Goal: Task Accomplishment & Management: Manage account settings

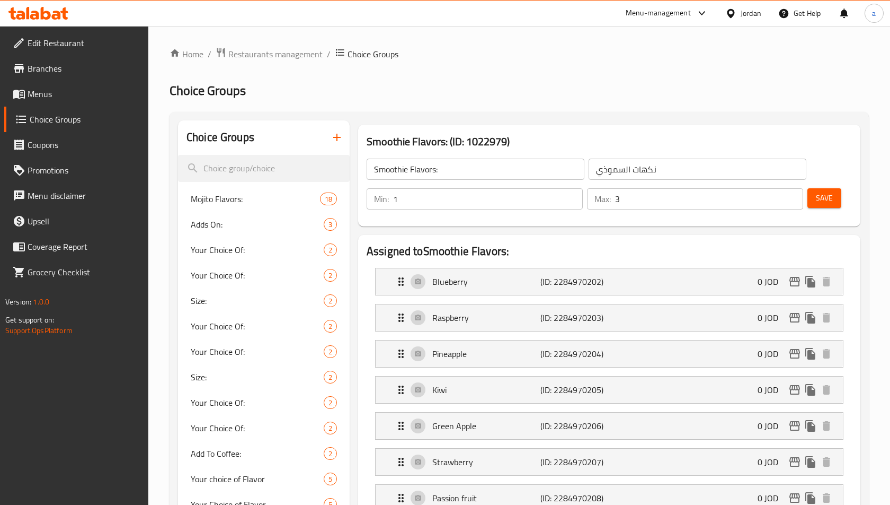
scroll to position [181, 0]
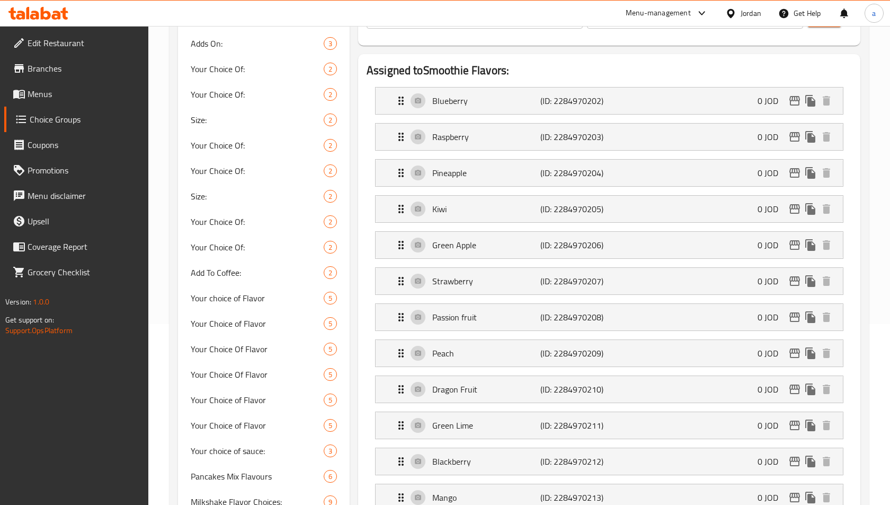
click at [34, 73] on span "Branches" at bounding box center [84, 68] width 113 height 13
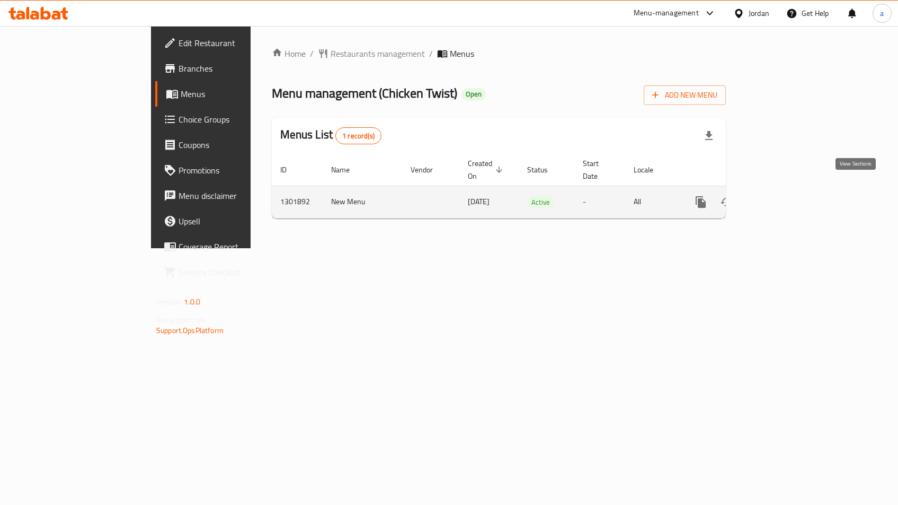
click at [784, 196] on icon "enhanced table" at bounding box center [777, 202] width 13 height 13
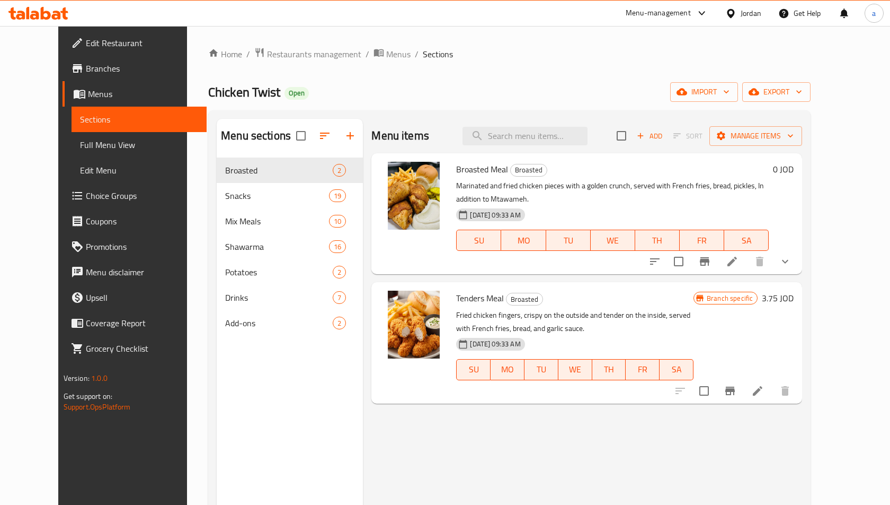
click at [86, 196] on span "Choice Groups" at bounding box center [142, 195] width 113 height 13
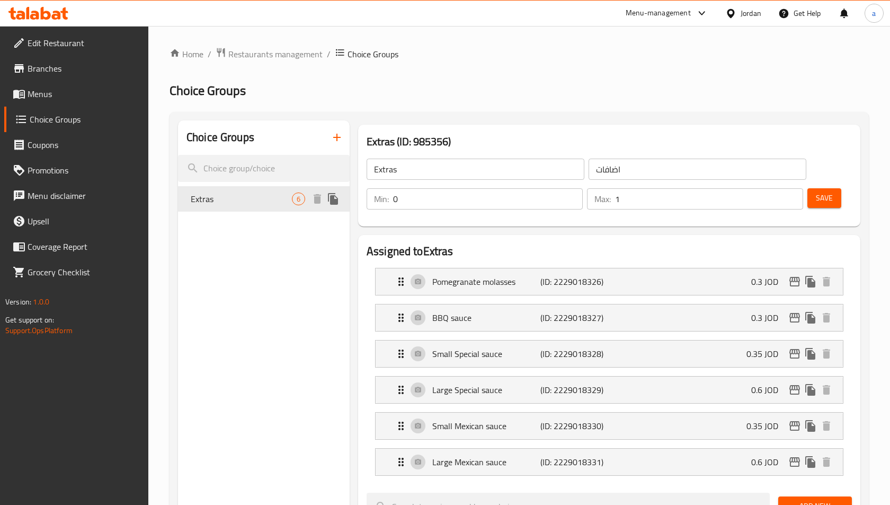
click at [223, 205] on div "Extras 6" at bounding box center [264, 198] width 172 height 25
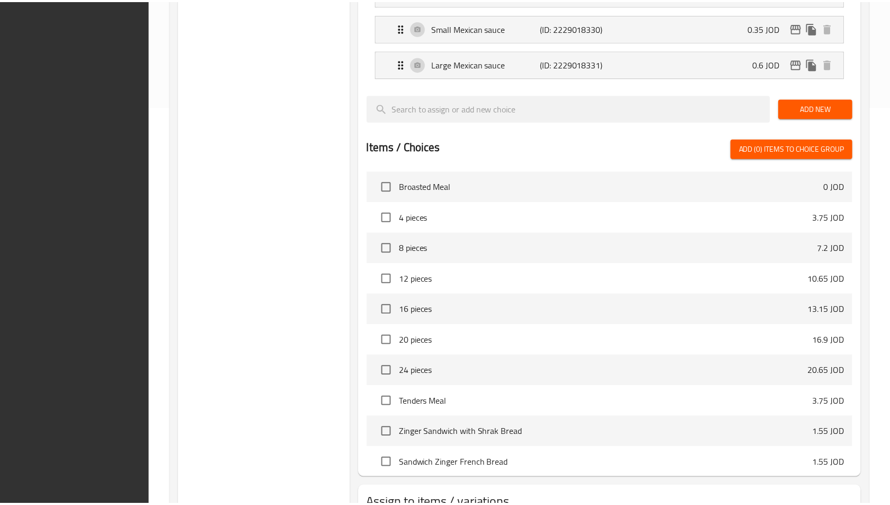
scroll to position [479, 0]
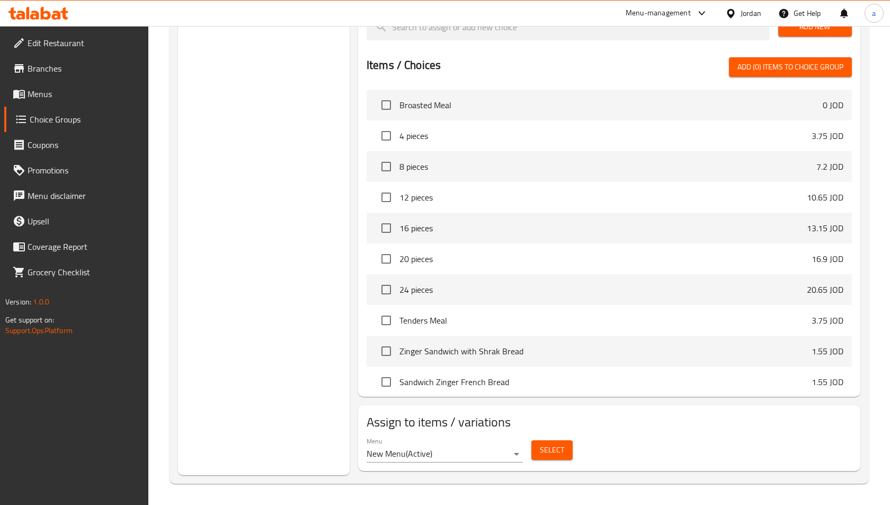
click at [238, 250] on div "Choice Groups Extras 6" at bounding box center [264, 58] width 172 height 834
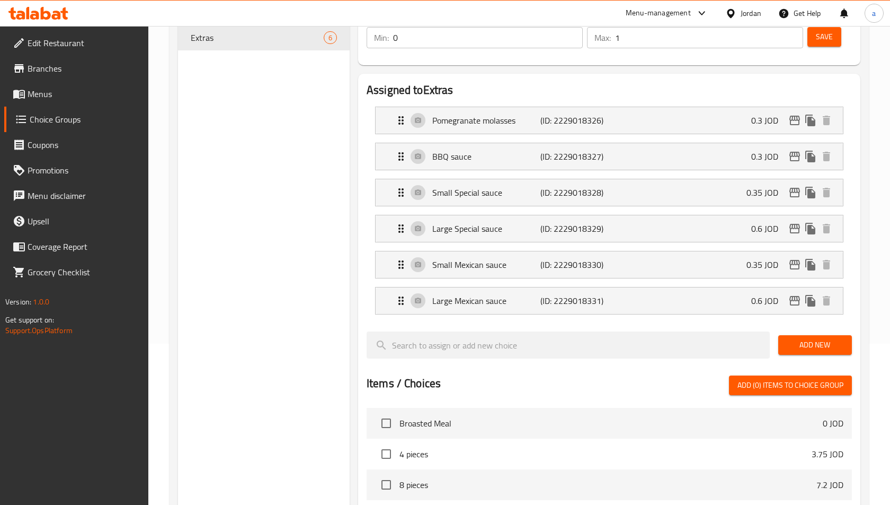
scroll to position [55, 0]
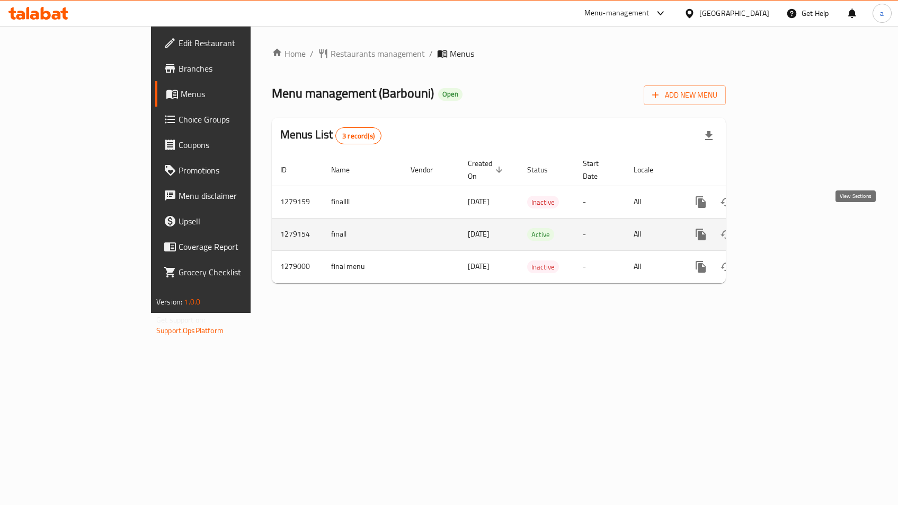
click at [784, 228] on icon "enhanced table" at bounding box center [777, 234] width 13 height 13
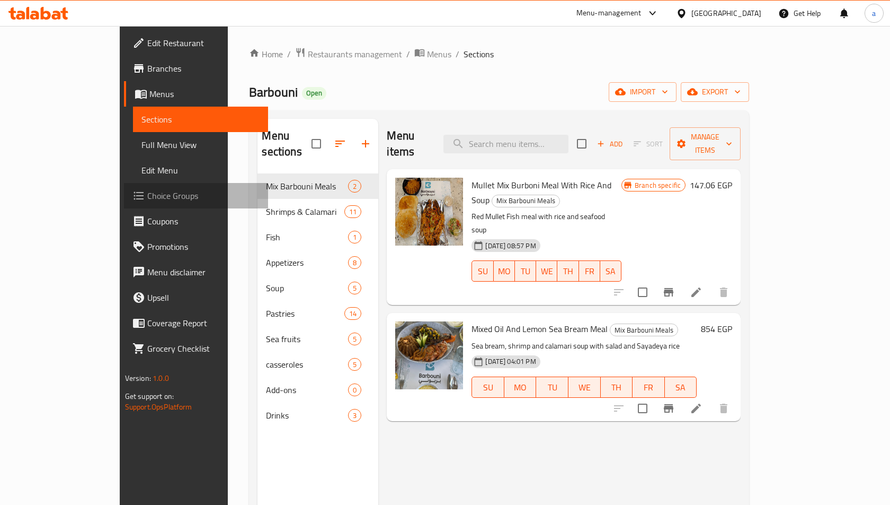
click at [147, 200] on span "Choice Groups" at bounding box center [203, 195] width 113 height 13
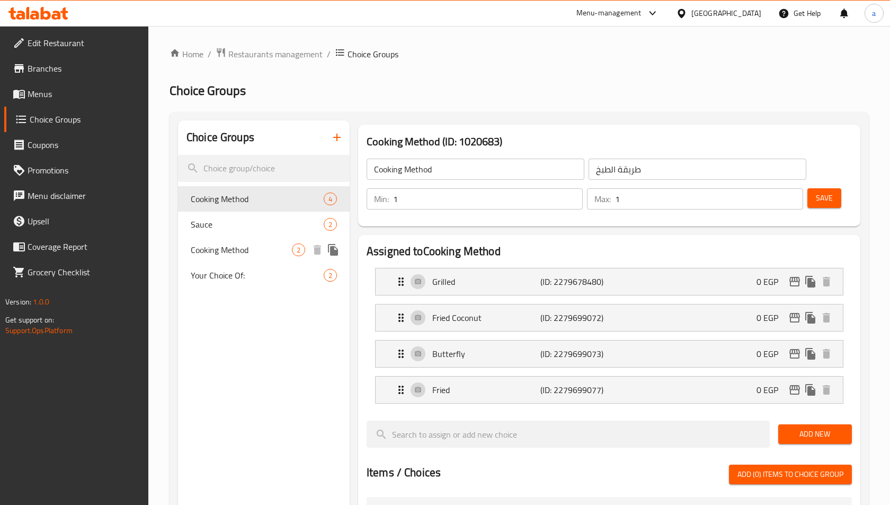
click at [224, 255] on span "Cooking Method" at bounding box center [241, 249] width 101 height 13
type input "طريقة التسوية"
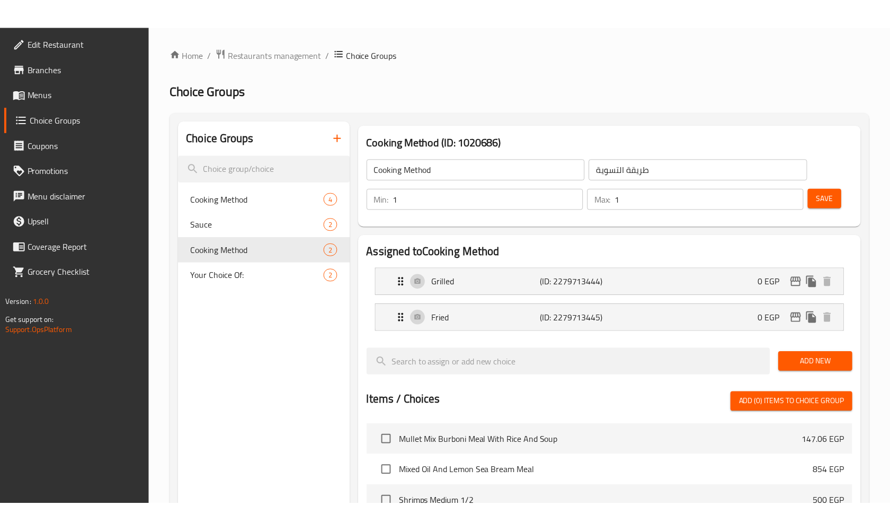
scroll to position [335, 0]
